Goal: Communication & Community: Answer question/provide support

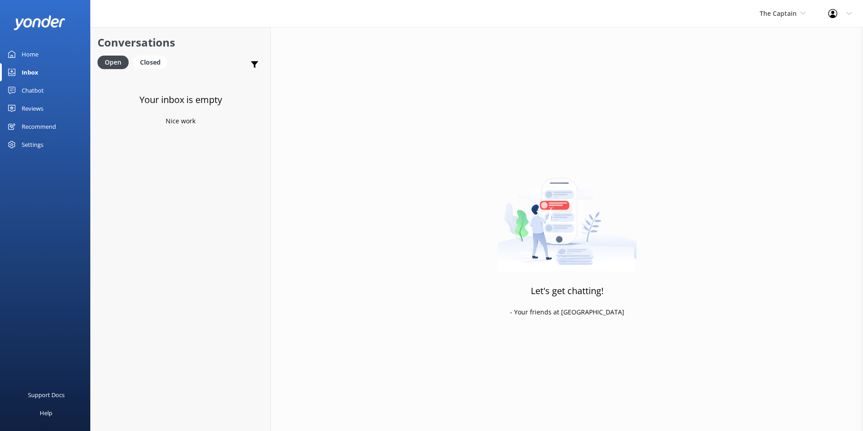
click at [37, 70] on div "Inbox" at bounding box center [30, 72] width 17 height 18
click at [785, 10] on span "The Captain" at bounding box center [778, 13] width 37 height 9
click at [784, 37] on link "De [GEOGRAPHIC_DATA]" at bounding box center [793, 38] width 90 height 22
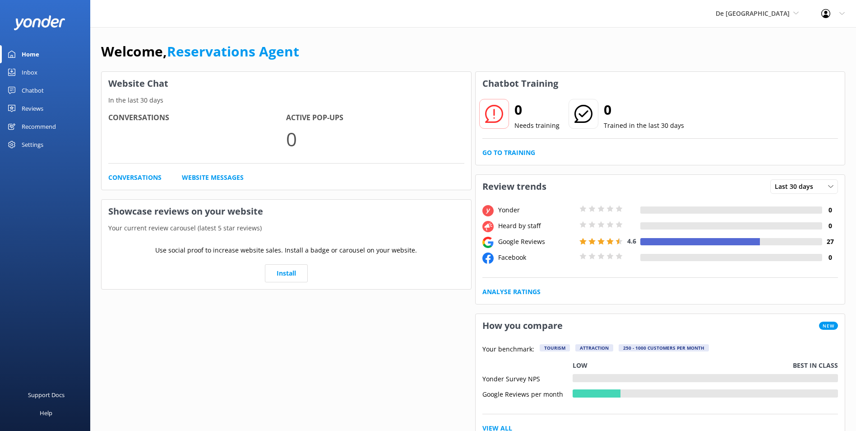
click at [41, 69] on link "Inbox" at bounding box center [45, 72] width 90 height 18
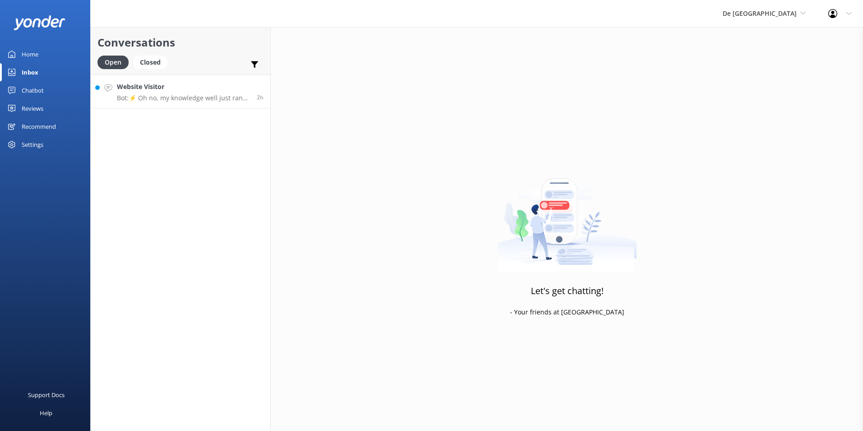
click at [152, 95] on p "Bot: ⚡ Oh no, my knowledge well just ran dry! Could you reshuffle your question…" at bounding box center [183, 98] width 133 height 8
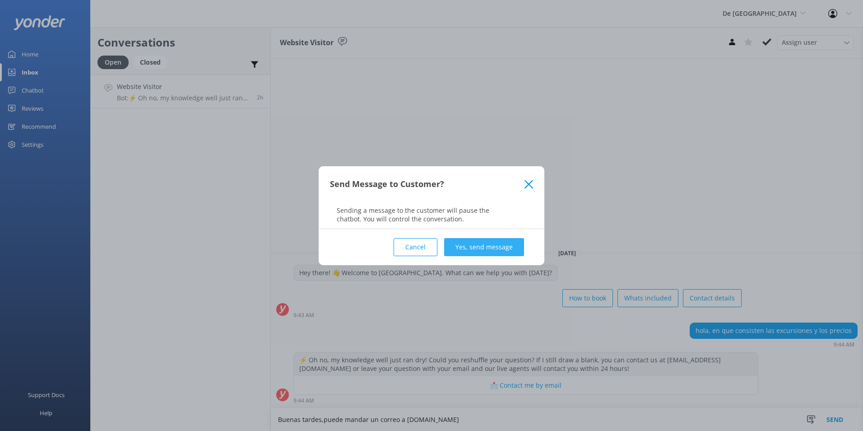
type textarea "Buenas tardes,puede mandar un correo a [DOMAIN_NAME]"
click at [508, 241] on button "Yes, send message" at bounding box center [484, 247] width 80 height 18
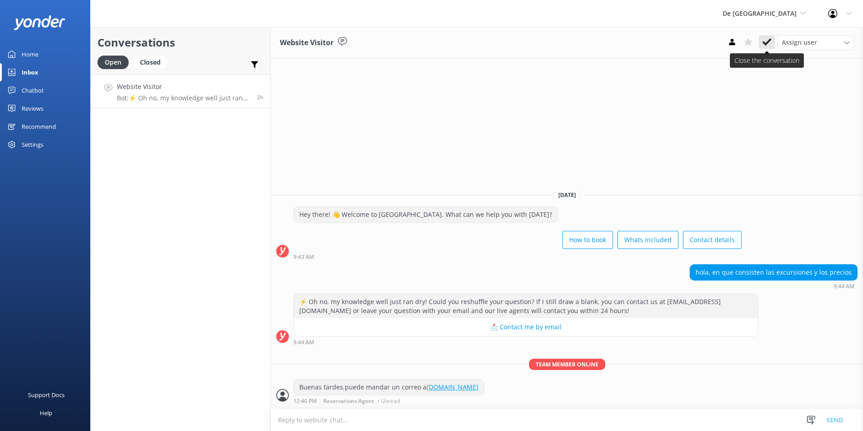
click at [768, 42] on use at bounding box center [766, 41] width 9 height 7
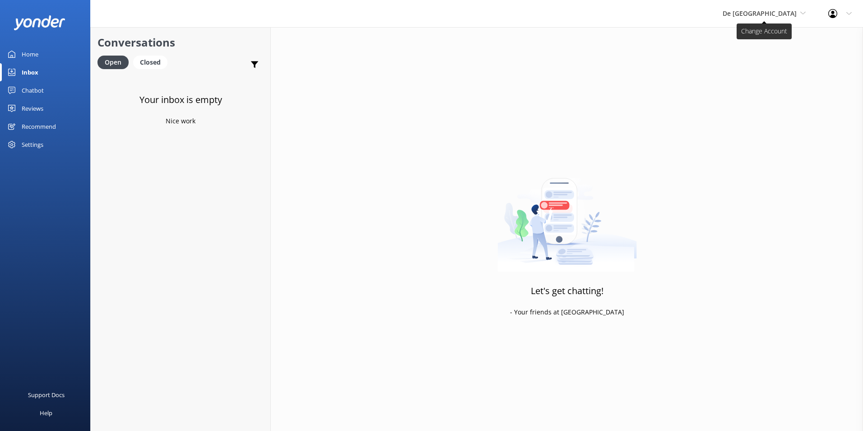
click at [778, 16] on span "De [GEOGRAPHIC_DATA]" at bounding box center [760, 13] width 74 height 9
click at [770, 57] on link "Aruba's Activities Expert" at bounding box center [756, 60] width 90 height 22
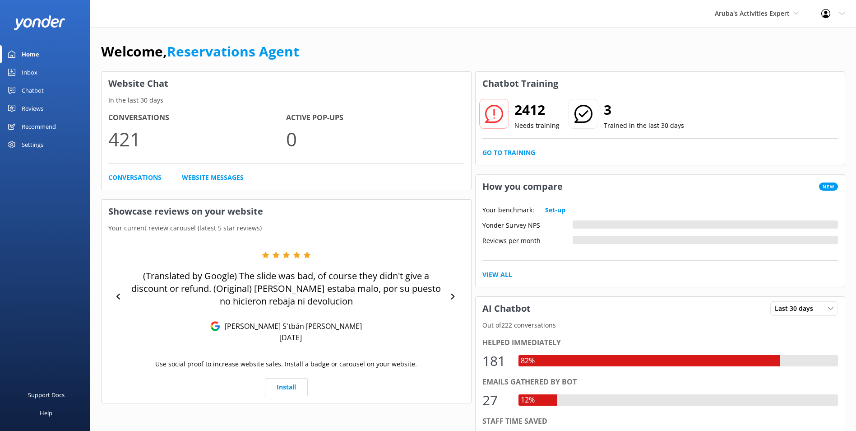
click at [44, 75] on link "Inbox" at bounding box center [45, 72] width 90 height 18
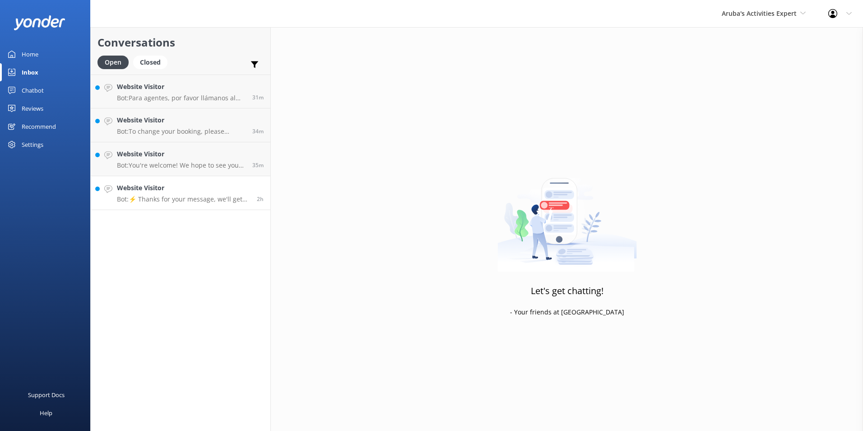
click at [178, 188] on h4 "Website Visitor" at bounding box center [183, 188] width 133 height 10
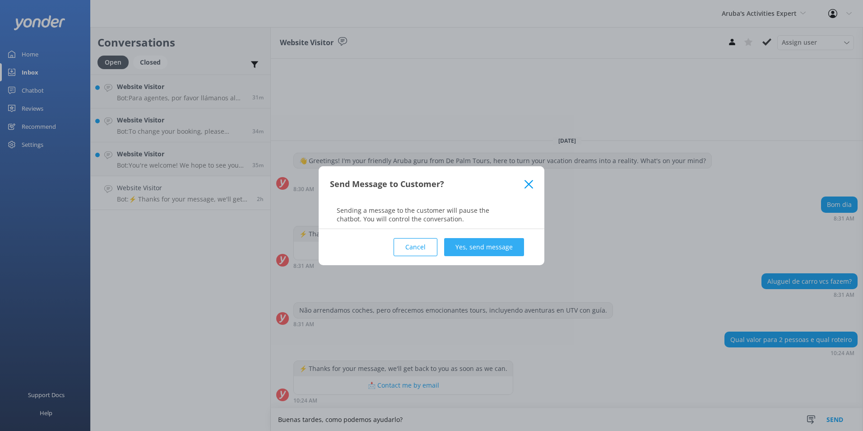
type textarea "Buenas tardes, como podemos ayudarlo?"
click at [504, 245] on button "Yes, send message" at bounding box center [484, 247] width 80 height 18
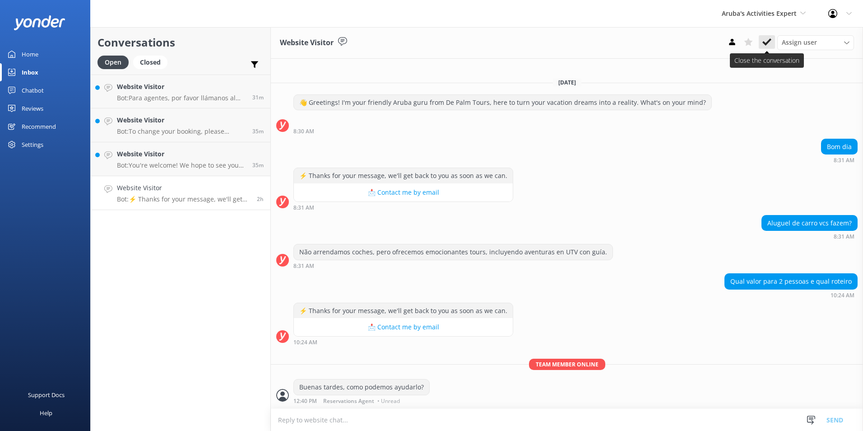
click at [765, 39] on icon at bounding box center [766, 41] width 9 height 9
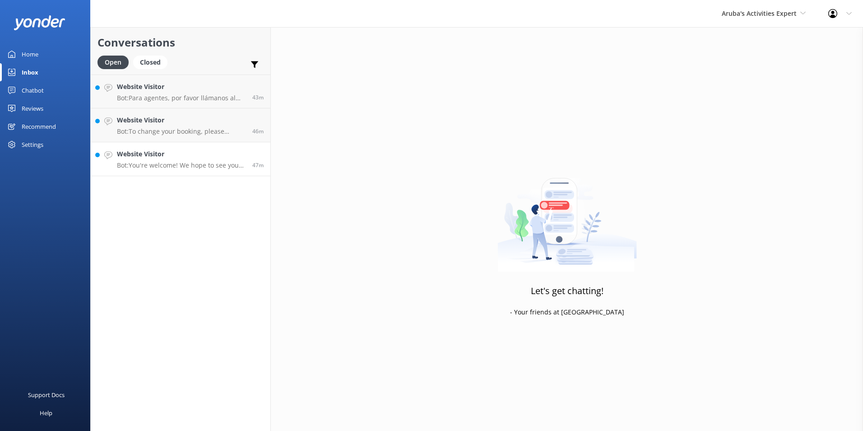
click at [219, 160] on div "Website Visitor Bot: You're welcome! We hope to see you at [GEOGRAPHIC_DATA] so…" at bounding box center [181, 159] width 129 height 20
click at [159, 190] on h4 "Website Visitor" at bounding box center [181, 188] width 129 height 10
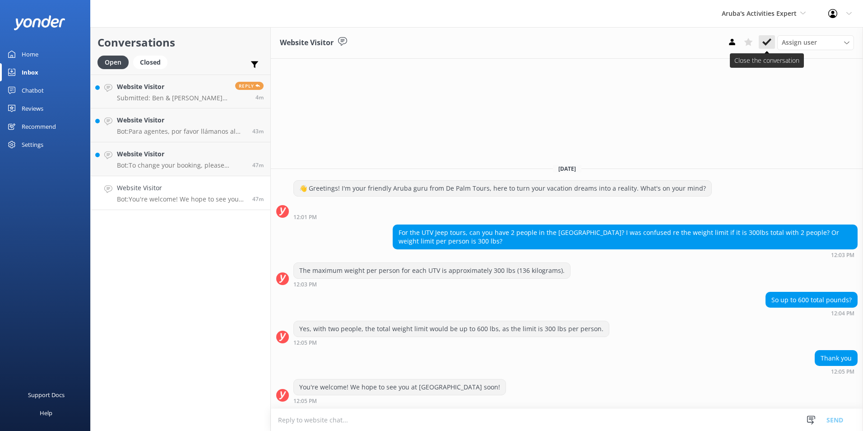
click at [769, 39] on icon at bounding box center [766, 41] width 9 height 9
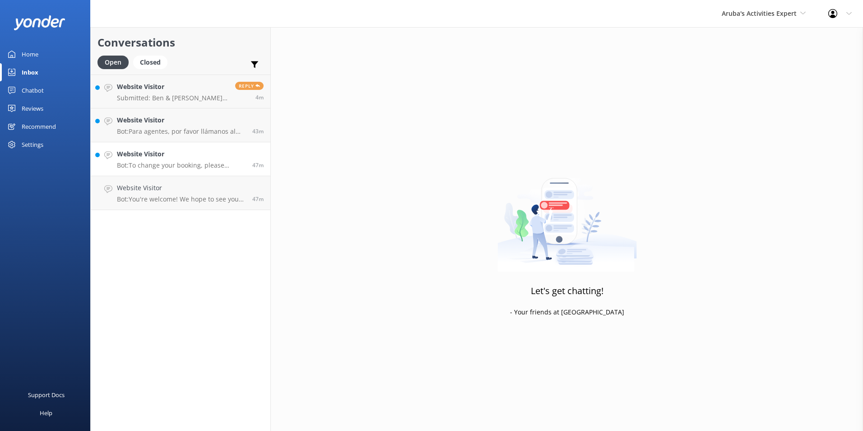
click at [143, 154] on h4 "Website Visitor" at bounding box center [181, 154] width 129 height 10
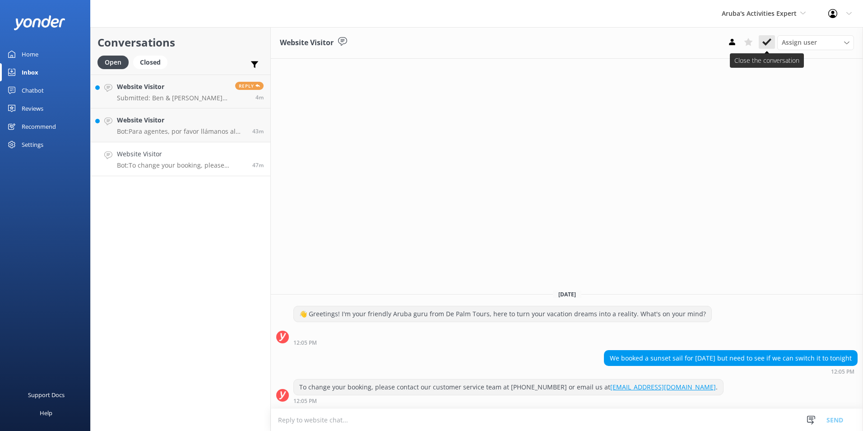
click at [768, 38] on icon at bounding box center [766, 41] width 9 height 9
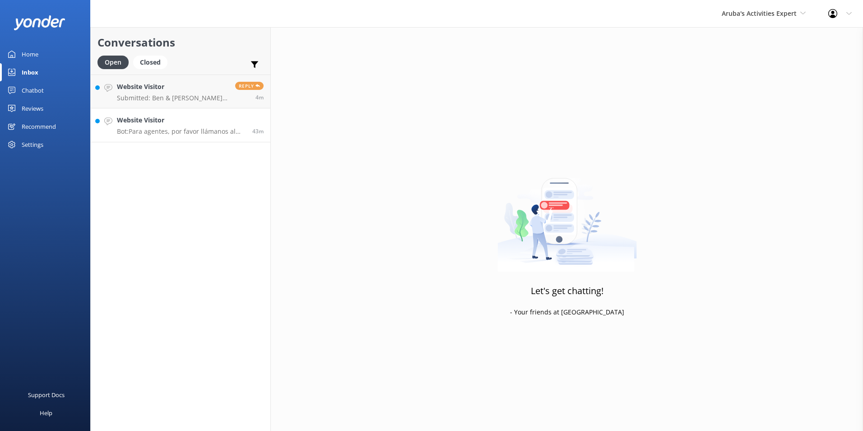
click at [218, 125] on h4 "Website Visitor" at bounding box center [181, 120] width 129 height 10
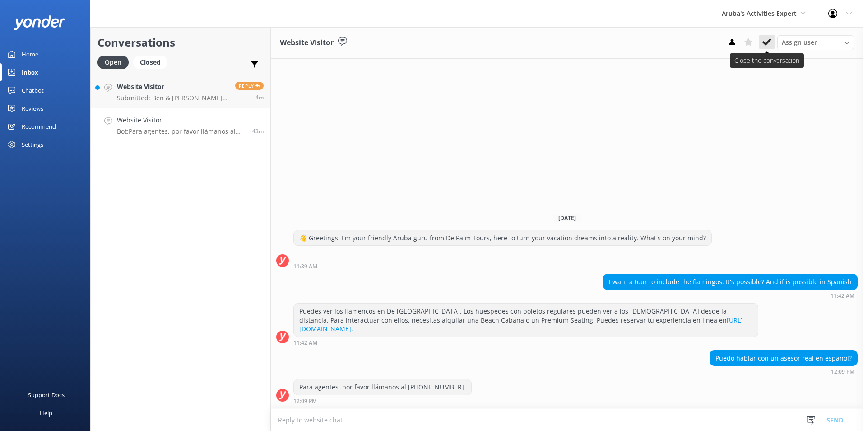
click at [767, 38] on icon at bounding box center [766, 41] width 9 height 9
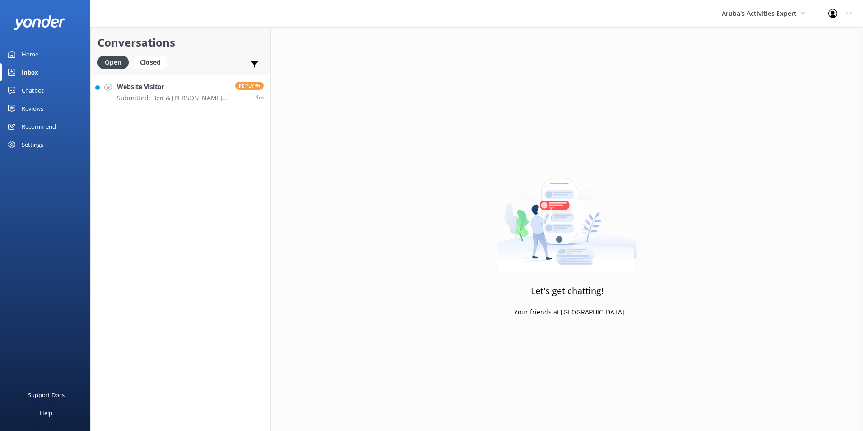
click at [174, 80] on link "Website Visitor Submitted: Ben & Daria Sweazy bdsweazy@att.net 4023016916 I'm b…" at bounding box center [181, 91] width 180 height 34
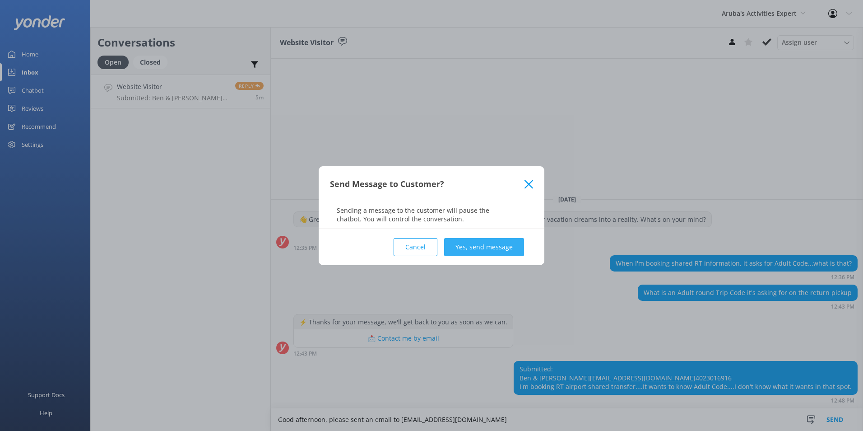
type textarea "Good afternoon, please sent an email to reservations@depalmtours.com"
click at [507, 251] on button "Yes, send message" at bounding box center [484, 247] width 80 height 18
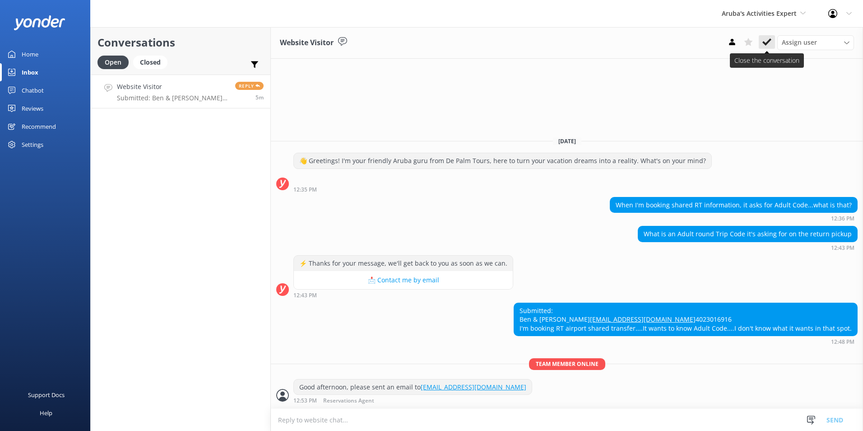
click at [765, 41] on icon at bounding box center [766, 41] width 9 height 9
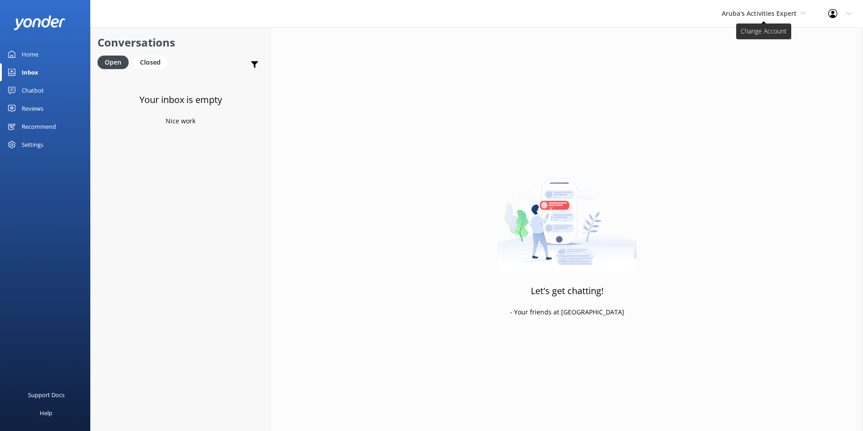
click at [786, 15] on span "Aruba's Activities Expert" at bounding box center [759, 13] width 75 height 9
click at [747, 34] on link "De [GEOGRAPHIC_DATA]" at bounding box center [755, 38] width 90 height 22
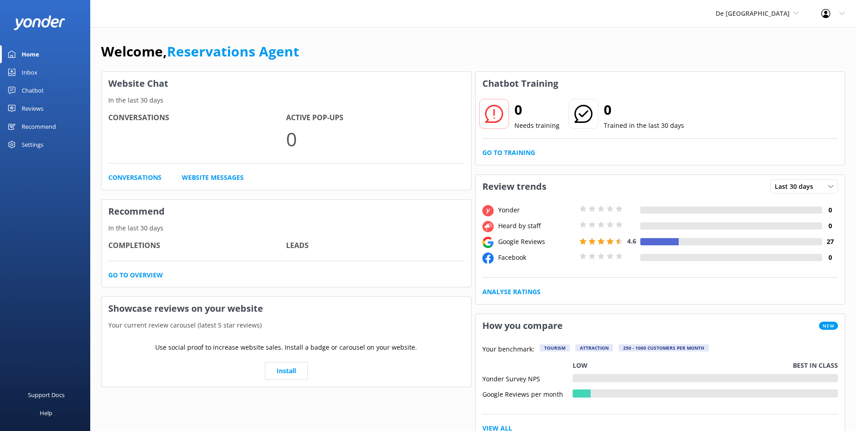
click at [37, 73] on link "Inbox" at bounding box center [45, 72] width 90 height 18
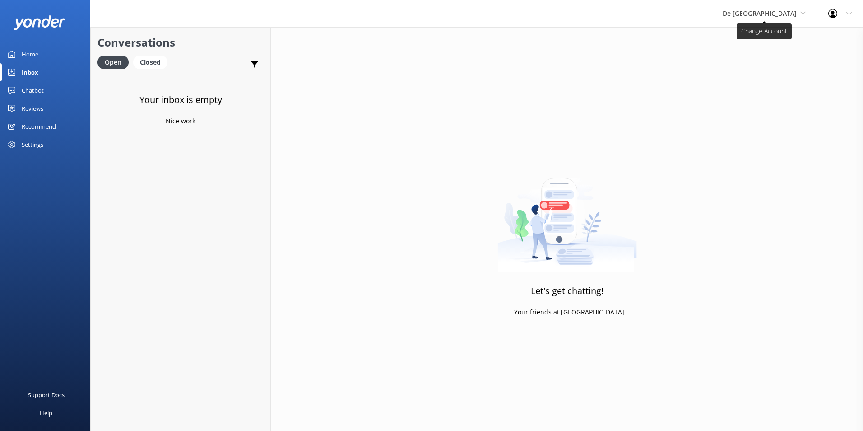
click at [765, 14] on span "De [GEOGRAPHIC_DATA]" at bounding box center [760, 13] width 74 height 9
click at [754, 75] on link "The Captain" at bounding box center [756, 81] width 90 height 22
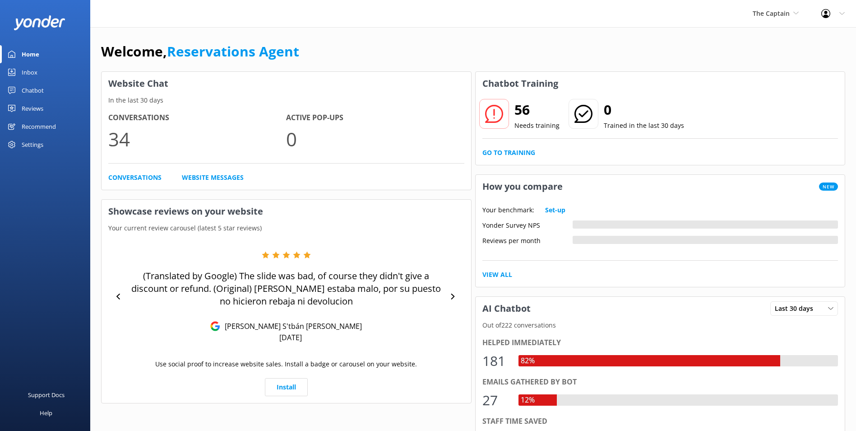
click at [42, 71] on link "Inbox" at bounding box center [45, 72] width 90 height 18
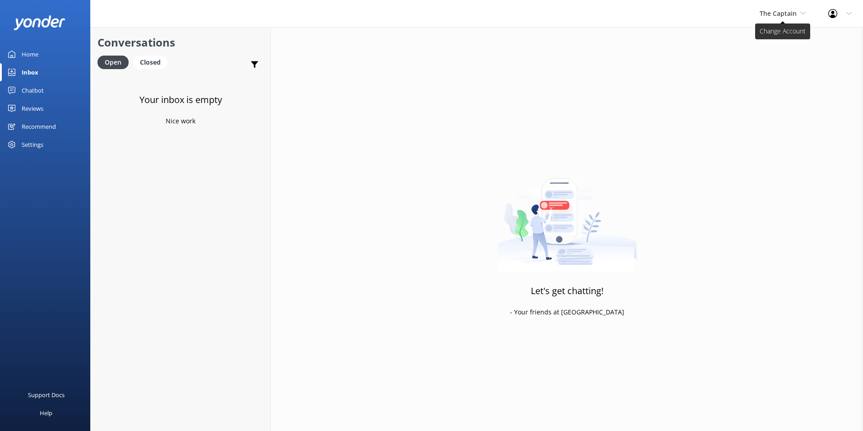
click at [793, 9] on span "The Captain" at bounding box center [778, 13] width 37 height 9
click at [785, 60] on link "Aruba's Activities Expert" at bounding box center [793, 60] width 90 height 22
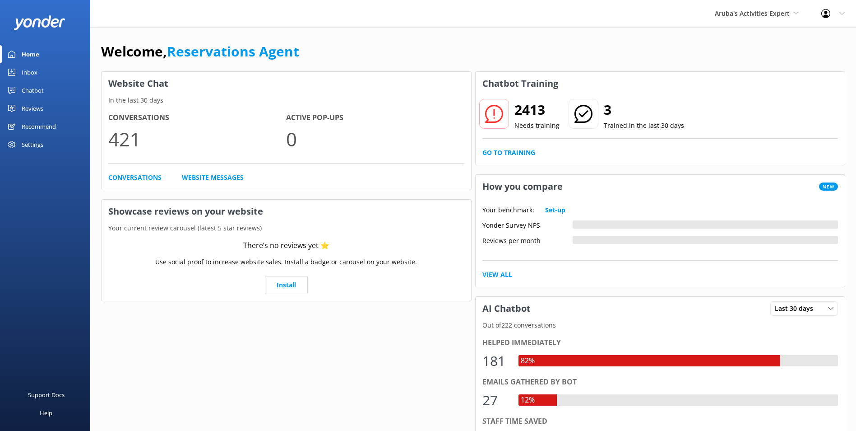
click at [36, 70] on div "Inbox" at bounding box center [30, 72] width 16 height 18
